Goal: Information Seeking & Learning: Check status

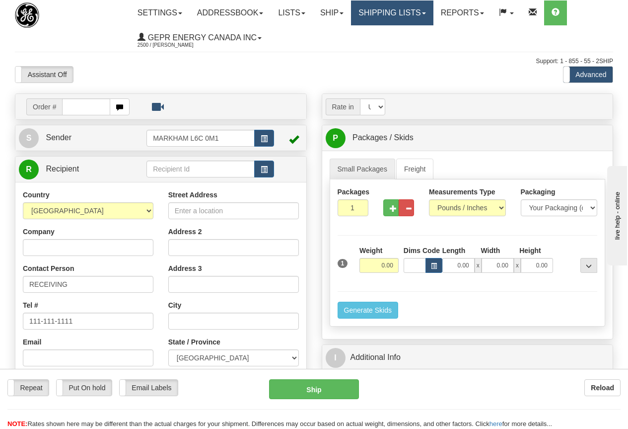
click at [395, 9] on link "Shipping lists" at bounding box center [392, 12] width 82 height 25
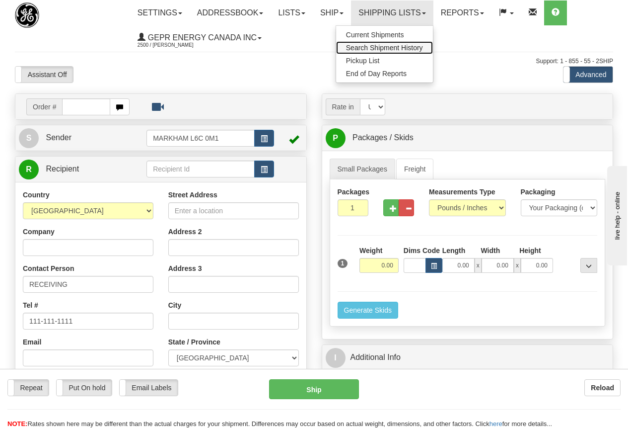
click at [394, 48] on span "Search Shipment History" at bounding box center [384, 48] width 77 height 8
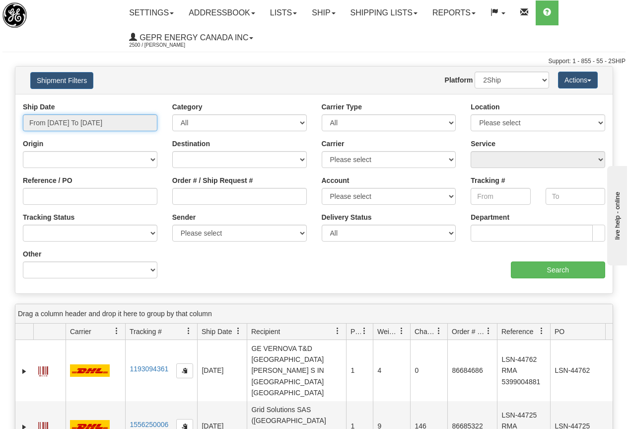
click at [88, 121] on input "From [DATE] To [DATE]" at bounding box center [90, 122] width 135 height 17
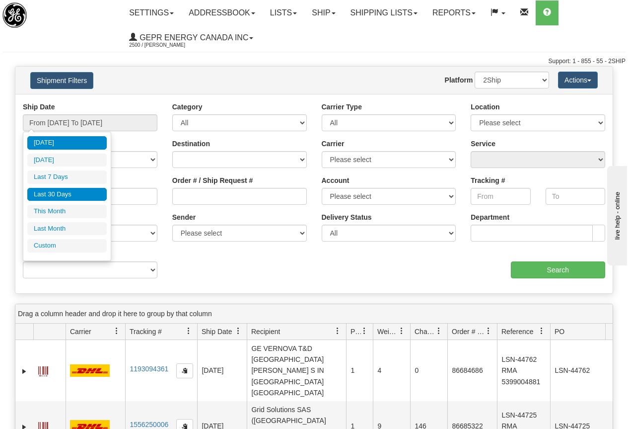
click at [71, 196] on li "Last 30 Days" at bounding box center [66, 194] width 79 height 13
type input "From [DATE] To [DATE]"
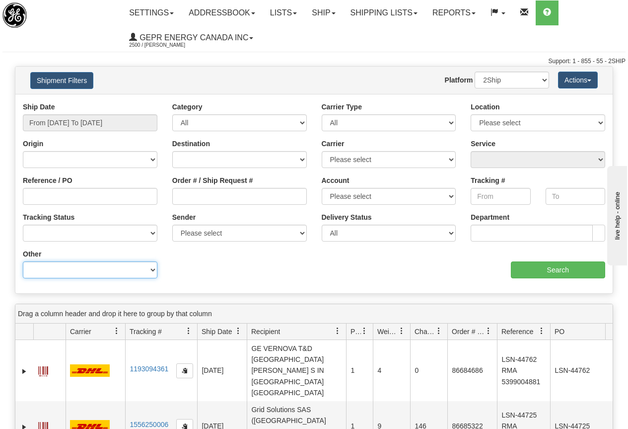
click at [117, 270] on select "Billing Account # Billing Type BOL # (LTL) Commodity Or Documents Consolidation…" at bounding box center [90, 269] width 135 height 17
select select "Recipient_State"
click at [23, 261] on select "Billing Account # Billing Type BOL # (LTL) Commodity Or Documents Consolidation…" at bounding box center [90, 269] width 135 height 17
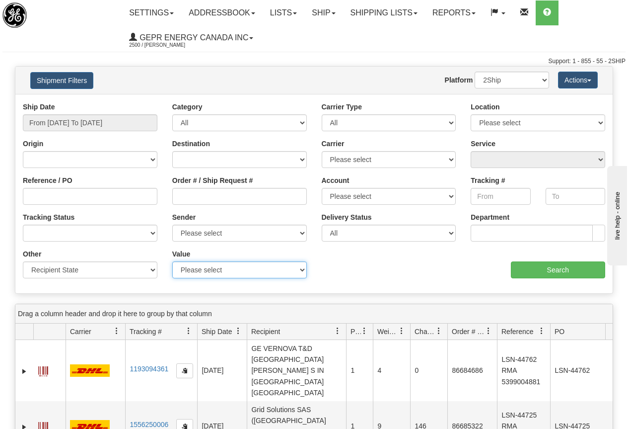
click at [220, 272] on select "Please select ACT - [GEOGRAPHIC_DATA] - [GEOGRAPHIC_DATA] [GEOGRAPHIC_DATA] - […" at bounding box center [239, 269] width 135 height 17
select select "TN"
click at [172, 261] on select "Please select ACT - [GEOGRAPHIC_DATA] - [GEOGRAPHIC_DATA] [GEOGRAPHIC_DATA] - […" at bounding box center [239, 269] width 135 height 17
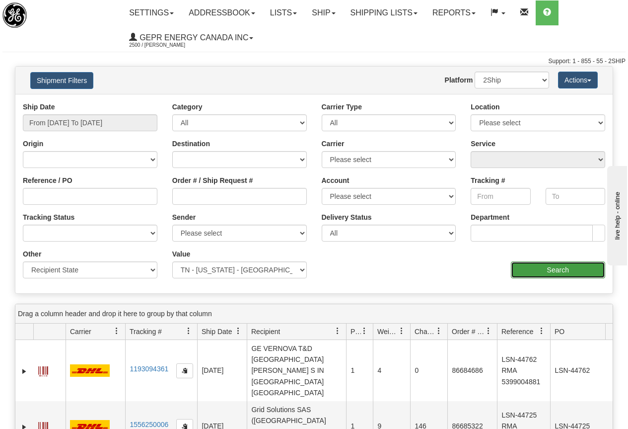
click at [564, 269] on input "Search" at bounding box center [558, 269] width 95 height 17
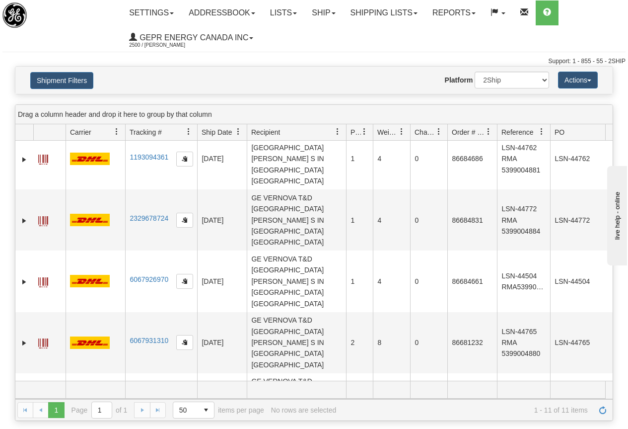
scroll to position [8, 0]
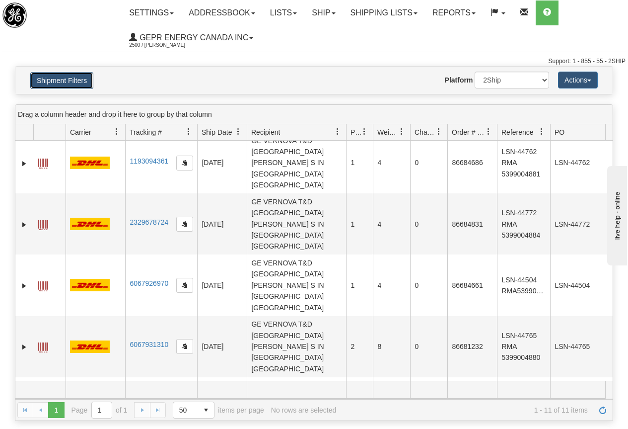
click at [68, 80] on button "Shipment Filters" at bounding box center [61, 80] width 63 height 17
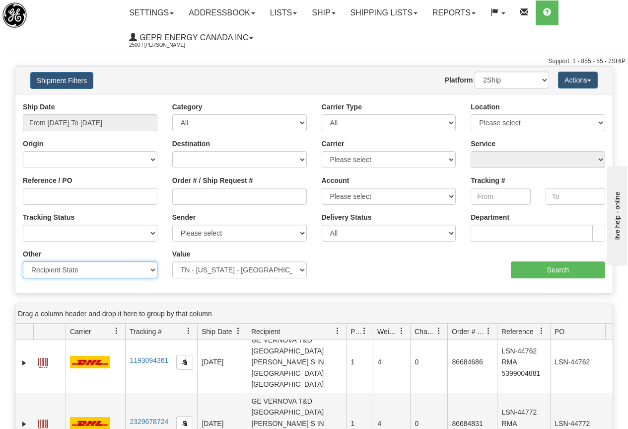
click at [63, 269] on select "Billing Account # Billing Type BOL # (LTL) Commodity Or Documents Consolidation…" at bounding box center [90, 269] width 135 height 17
select select "Recipient_ZIP"
click at [23, 261] on select "Billing Account # Billing Type BOL # (LTL) Commodity Or Documents Consolidation…" at bounding box center [90, 269] width 135 height 17
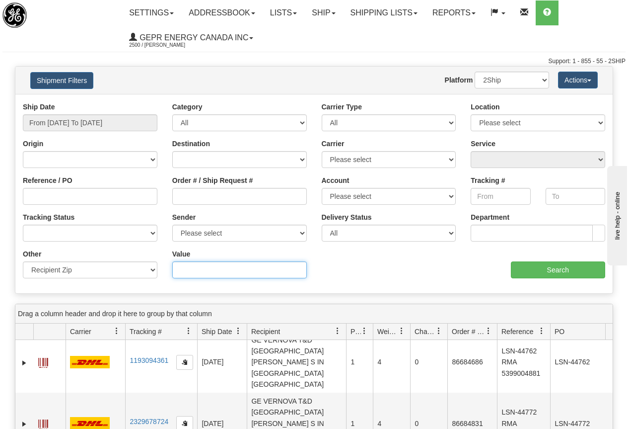
click at [200, 267] on input "Value" at bounding box center [239, 269] width 135 height 17
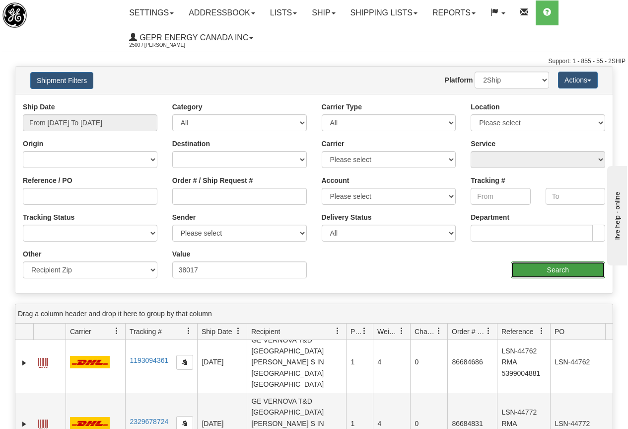
click at [555, 271] on input "Search" at bounding box center [558, 269] width 95 height 17
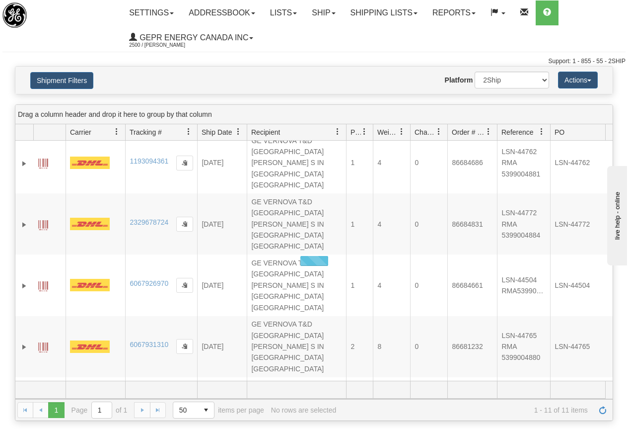
scroll to position [0, 0]
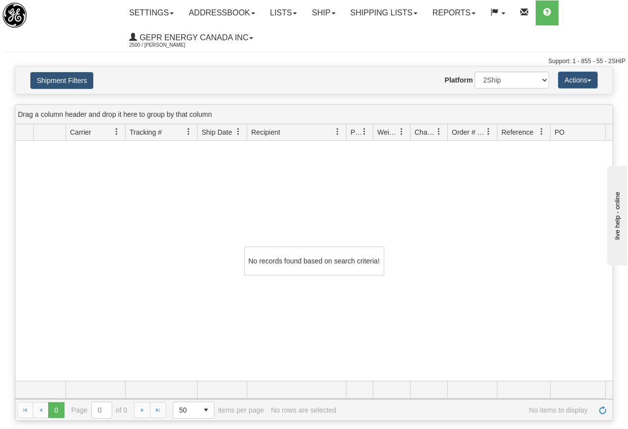
click at [193, 201] on div "No records found based on search criteria!" at bounding box center [314, 261] width 598 height 240
click at [66, 75] on button "Shipment Filters" at bounding box center [61, 80] width 63 height 17
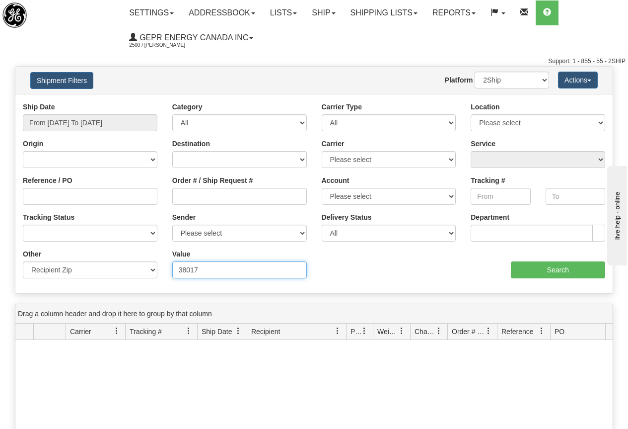
drag, startPoint x: 204, startPoint y: 269, endPoint x: 237, endPoint y: 264, distance: 33.2
click at [206, 268] on input "38017" at bounding box center [239, 269] width 135 height 17
type input "3"
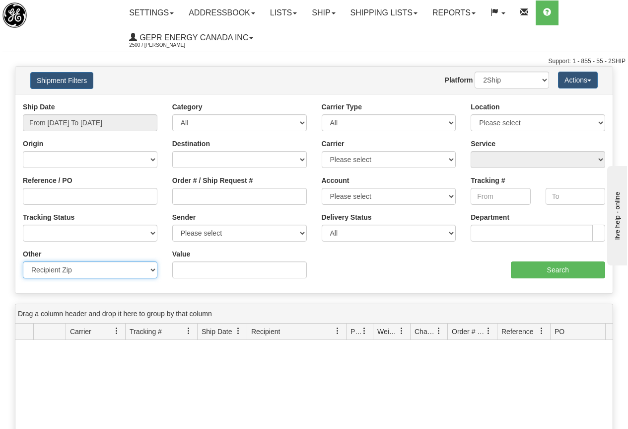
click at [152, 268] on select "Billing Account # Billing Type BOL # (LTL) Commodity Or Documents Consolidation…" at bounding box center [90, 269] width 135 height 17
select select "Recipient_City"
click at [23, 261] on select "Billing Account # Billing Type BOL # (LTL) Commodity Or Documents Consolidation…" at bounding box center [90, 269] width 135 height 17
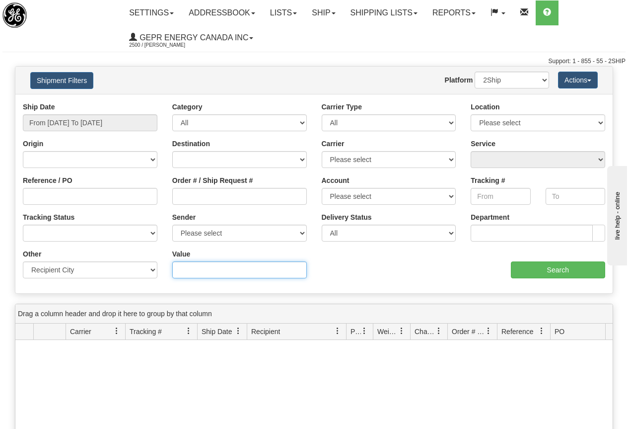
click at [182, 265] on input "Value" at bounding box center [239, 269] width 135 height 17
type input "[GEOGRAPHIC_DATA]"
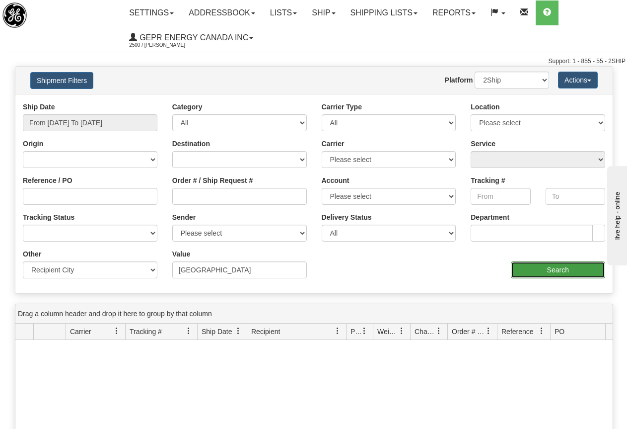
click at [559, 266] on input "Search" at bounding box center [558, 269] width 95 height 17
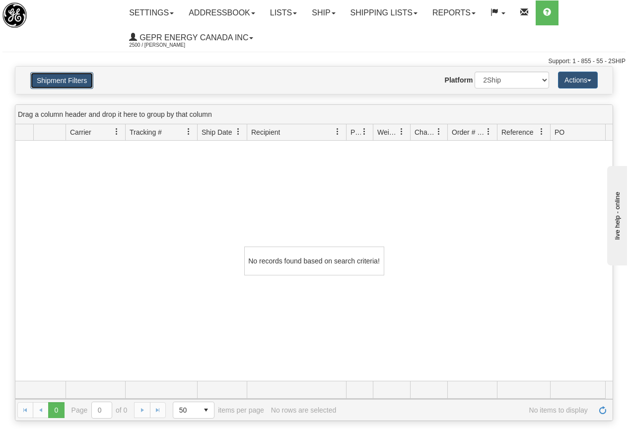
click at [67, 80] on button "Shipment Filters" at bounding box center [61, 80] width 63 height 17
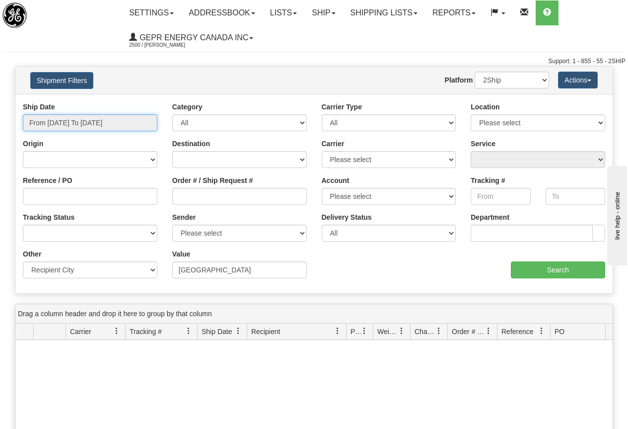
click at [74, 122] on input "From [DATE] To [DATE]" at bounding box center [90, 122] width 135 height 17
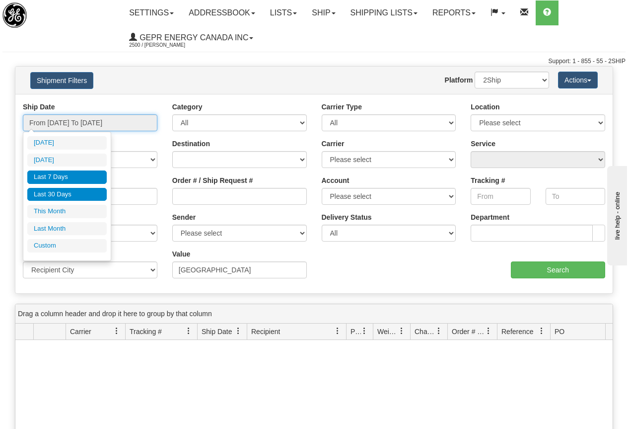
type input "[DATE]"
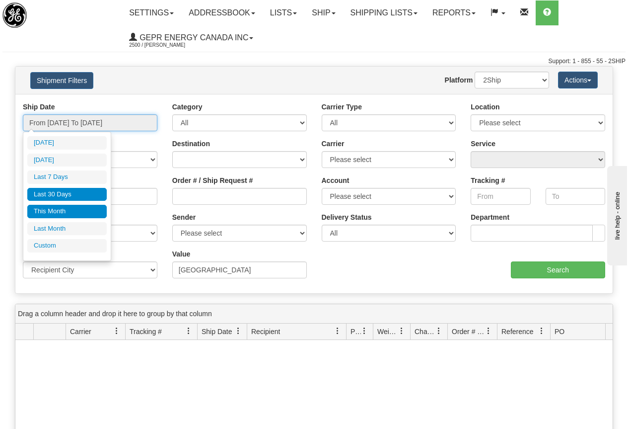
type input "[DATE]"
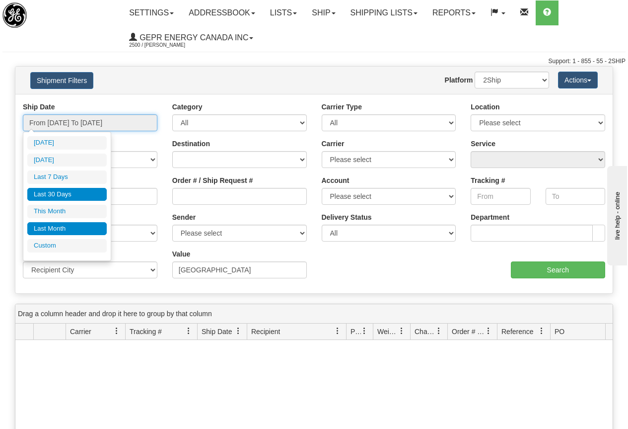
type input "[DATE]"
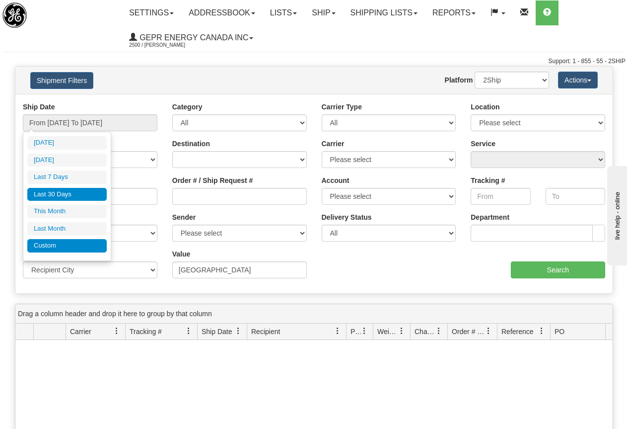
click at [60, 245] on li "Custom" at bounding box center [66, 245] width 79 height 13
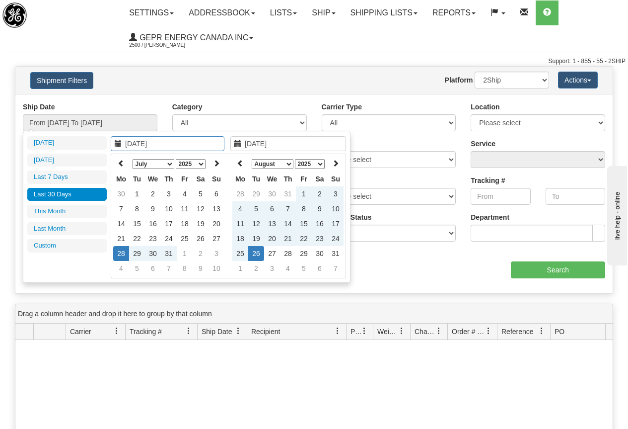
click at [169, 162] on select "January February March April May June July August September October November De…" at bounding box center [154, 164] width 42 height 10
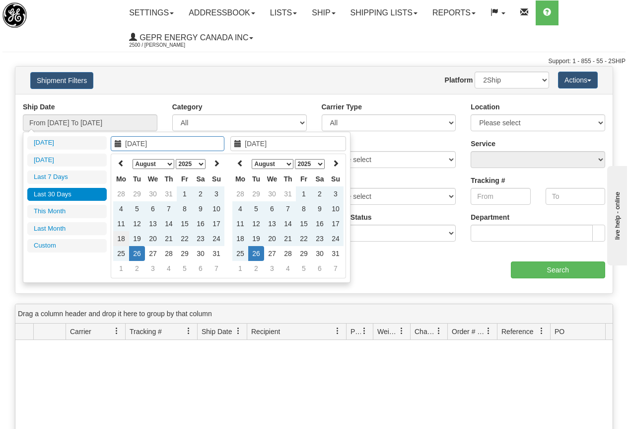
type input "[DATE]"
click at [121, 236] on td "18" at bounding box center [121, 238] width 16 height 15
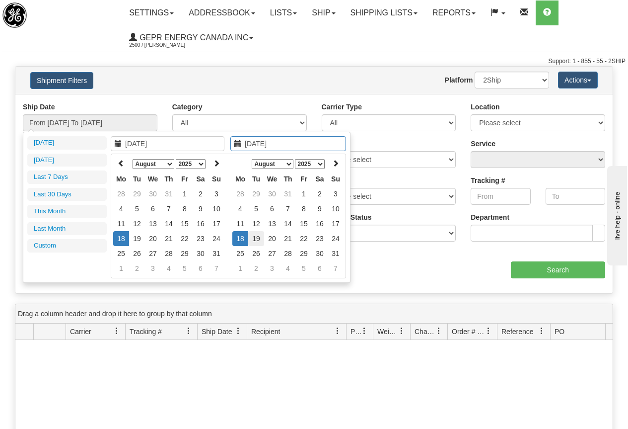
type input "[DATE]"
click at [255, 237] on td "19" at bounding box center [256, 238] width 16 height 15
type input "From [DATE] To [DATE]"
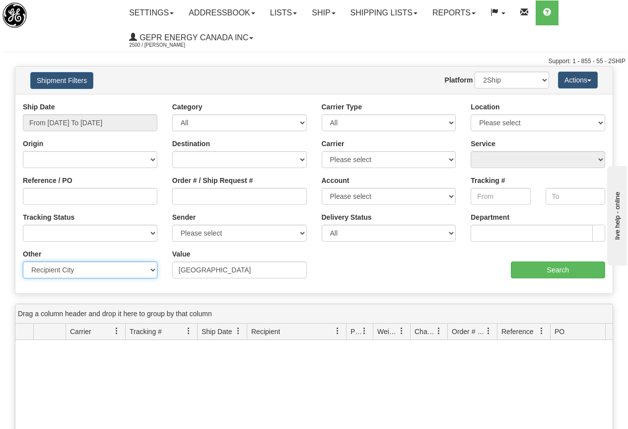
click at [148, 268] on select "Billing Account # Billing Type BOL # (LTL) Commodity Or Documents Consolidation…" at bounding box center [90, 269] width 135 height 17
select select
click at [23, 261] on select "Billing Account # Billing Type BOL # (LTL) Commodity Or Documents Consolidation…" at bounding box center [90, 269] width 135 height 17
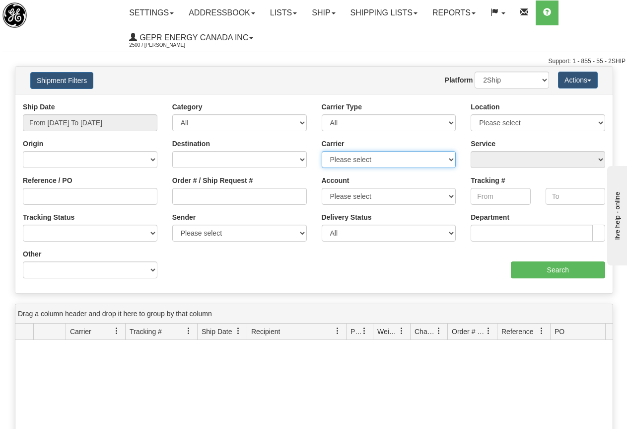
click at [388, 160] on select "Please select 2Ship [DATE] DHL FedEx Express® FedEx® LTL Purolator UPS" at bounding box center [389, 159] width 135 height 17
select select "2"
click at [322, 151] on select "Please select 2Ship [DATE] DHL FedEx Express® FedEx® LTL Purolator UPS" at bounding box center [389, 159] width 135 height 17
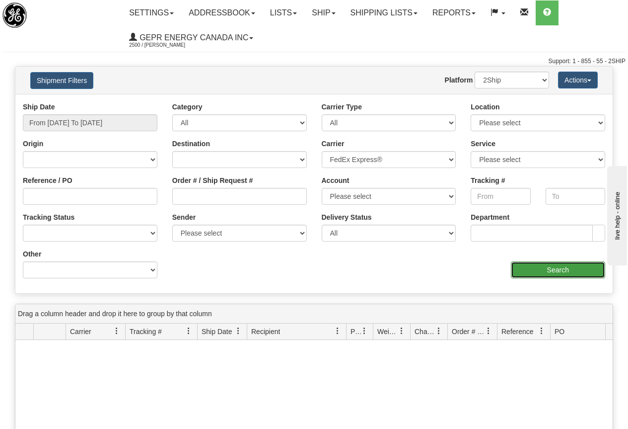
click at [572, 267] on input "Search" at bounding box center [558, 269] width 95 height 17
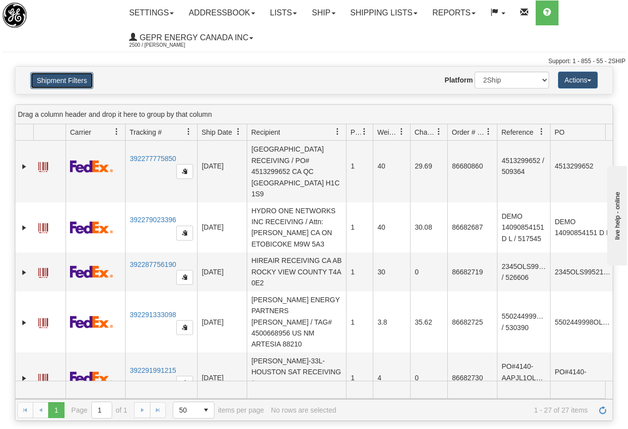
click at [77, 75] on button "Shipment Filters" at bounding box center [61, 80] width 63 height 17
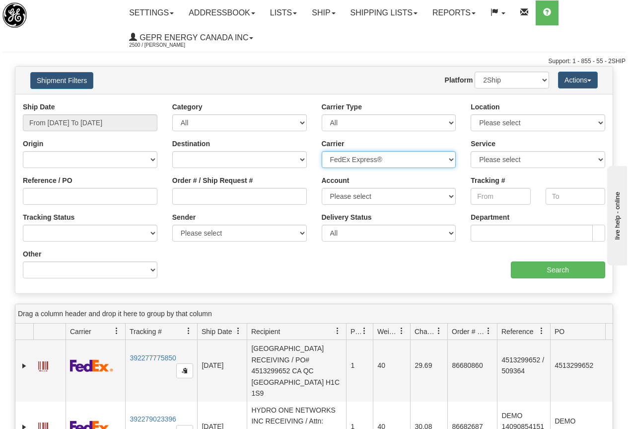
click at [363, 157] on select "Please select 2Ship [DATE] DHL FedEx Express® FedEx® LTL Purolator UPS" at bounding box center [389, 159] width 135 height 17
select select
click at [322, 151] on select "Please select 2Ship [DATE] DHL FedEx Express® FedEx® LTL Purolator UPS" at bounding box center [389, 159] width 135 height 17
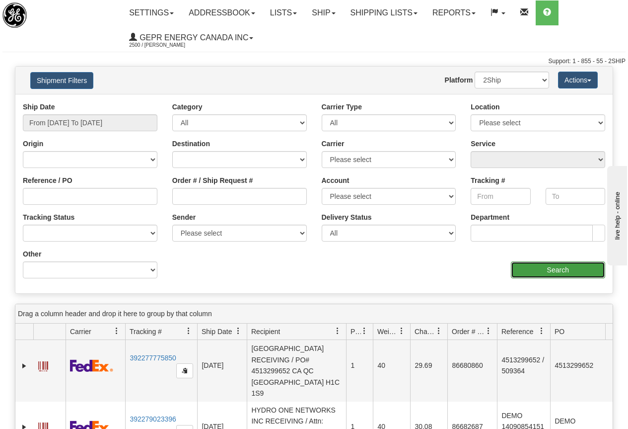
click at [552, 268] on input "Search" at bounding box center [558, 269] width 95 height 17
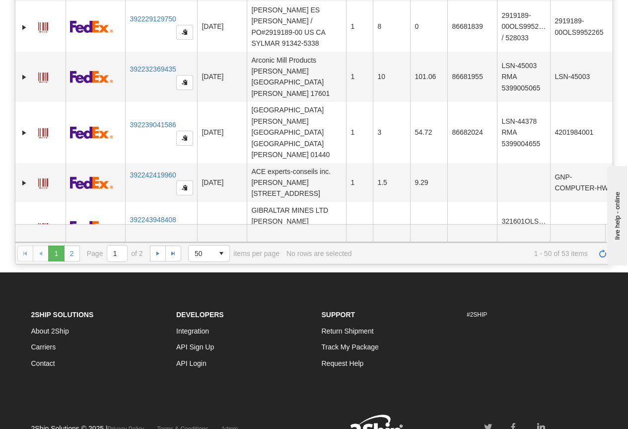
scroll to position [174, 0]
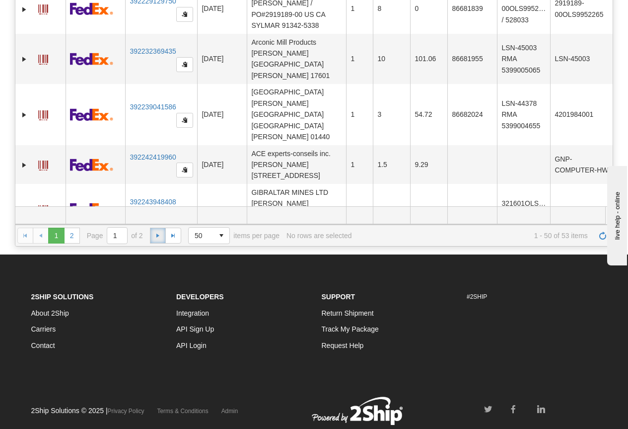
click at [155, 235] on span "Go to the next page" at bounding box center [158, 235] width 8 height 8
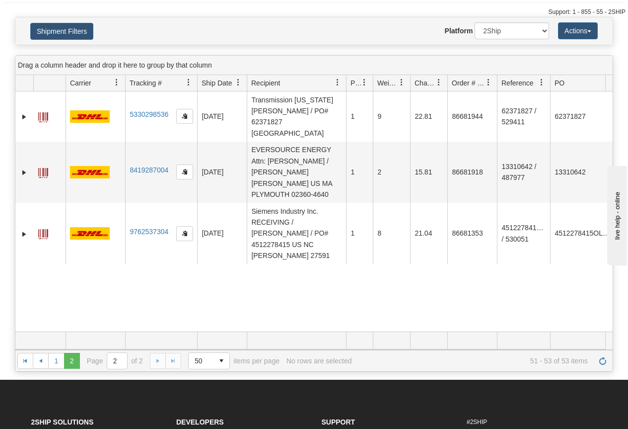
scroll to position [206, 0]
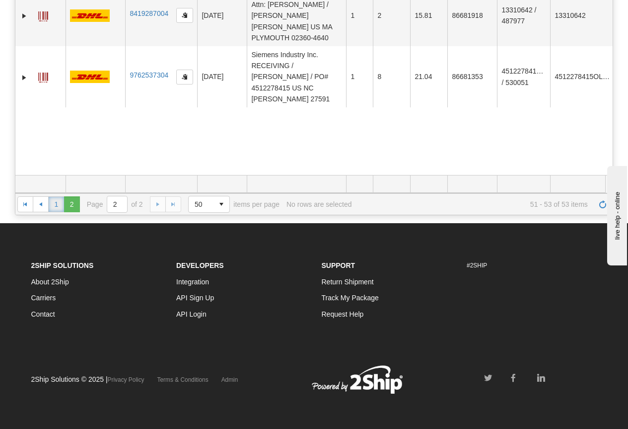
click at [57, 203] on link "1" at bounding box center [56, 204] width 16 height 16
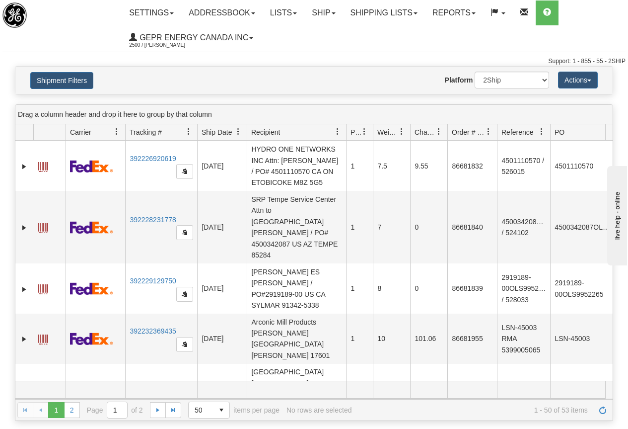
scroll to position [2141, 0]
